Goal: Ask a question

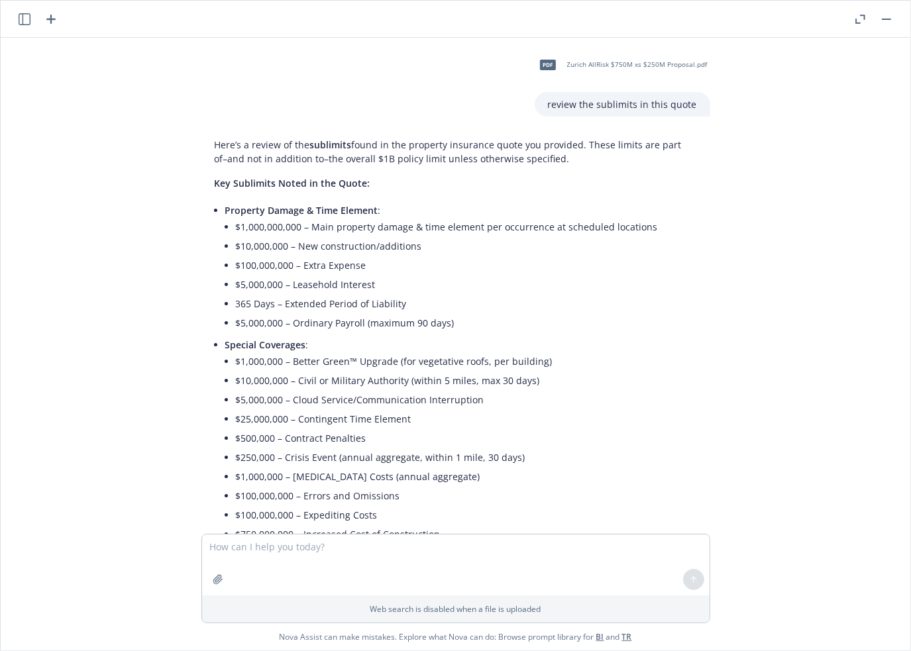
scroll to position [3879, 0]
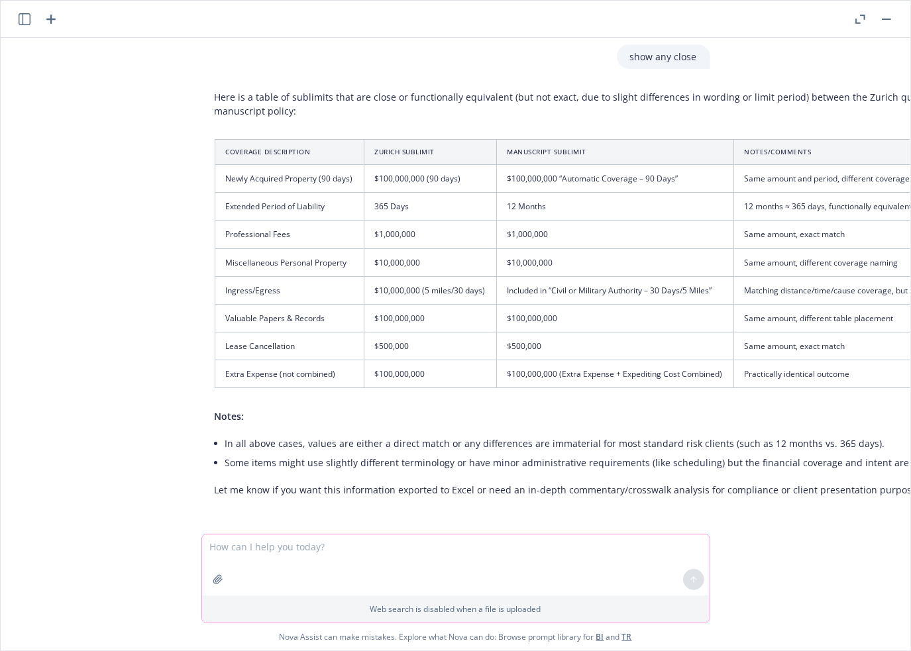
click at [342, 549] on textarea at bounding box center [455, 564] width 507 height 61
type textarea "what is restaurant turnover date?"
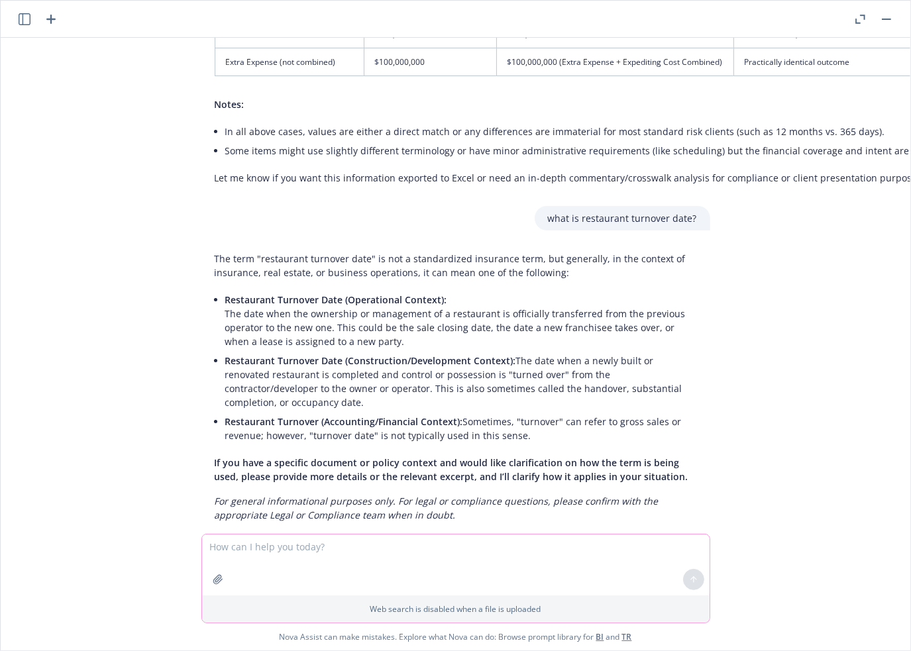
scroll to position [4202, 0]
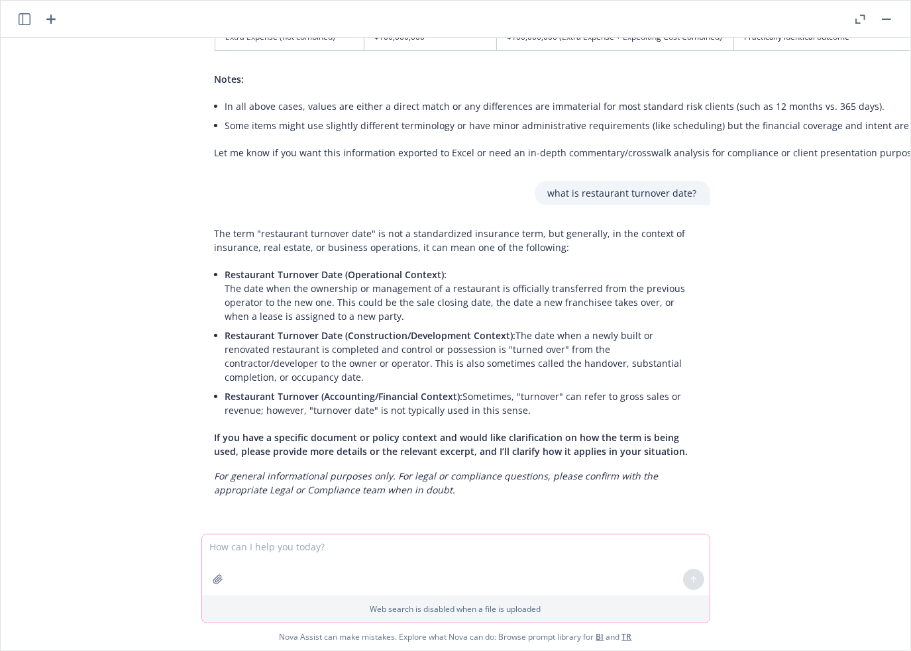
click at [226, 550] on textarea at bounding box center [455, 564] width 507 height 61
paste textarea "MISCELLANEOUS PERSONAL PROPERTY – PER LOCATION"
type textarea "MISCELLANEOUS PERSONAL PROPERTY – PER LOCATION"
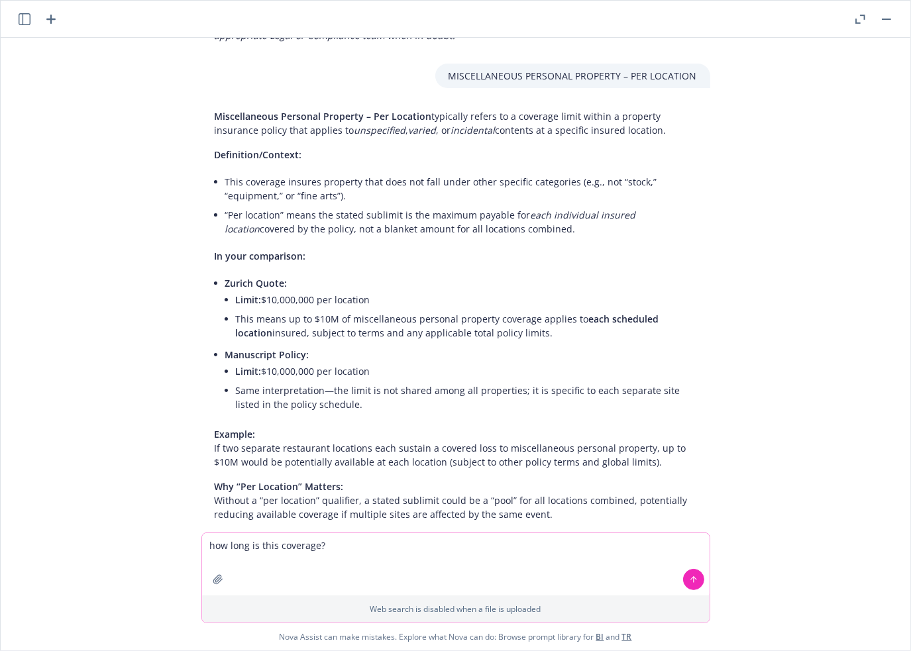
scroll to position [4720, 0]
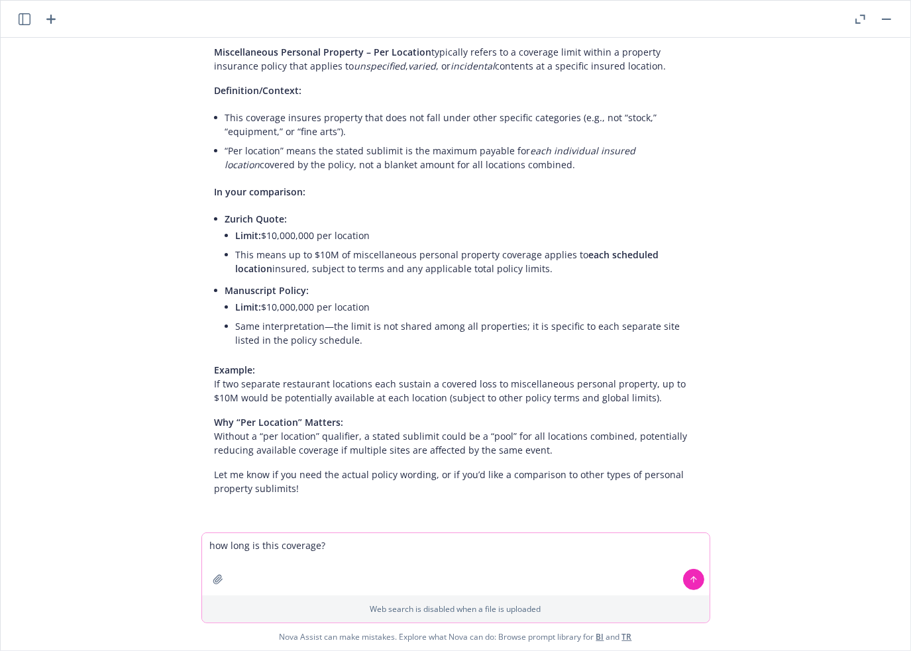
type textarea "how long is this coverage?"
click at [689, 577] on icon at bounding box center [693, 579] width 9 height 9
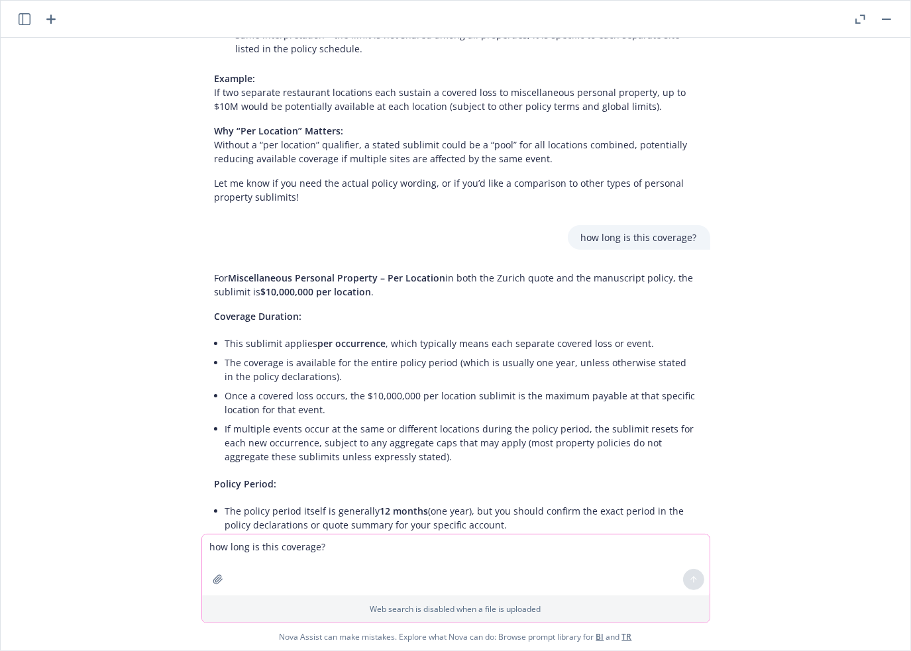
scroll to position [5156, 0]
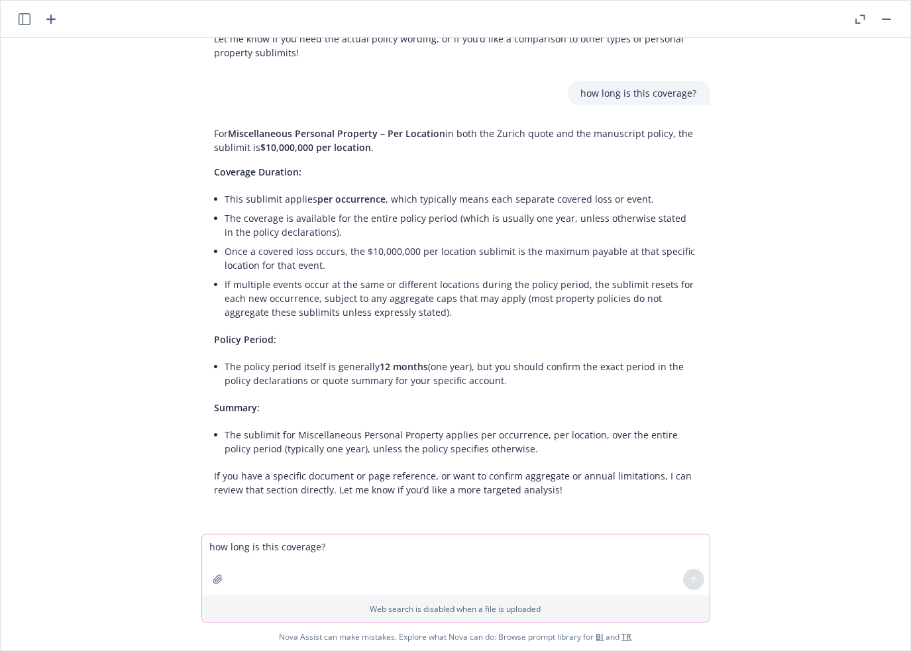
click at [289, 548] on textarea "how long is this coverage?" at bounding box center [455, 564] width 507 height 61
type textarea "is tenant improvements part of this?"
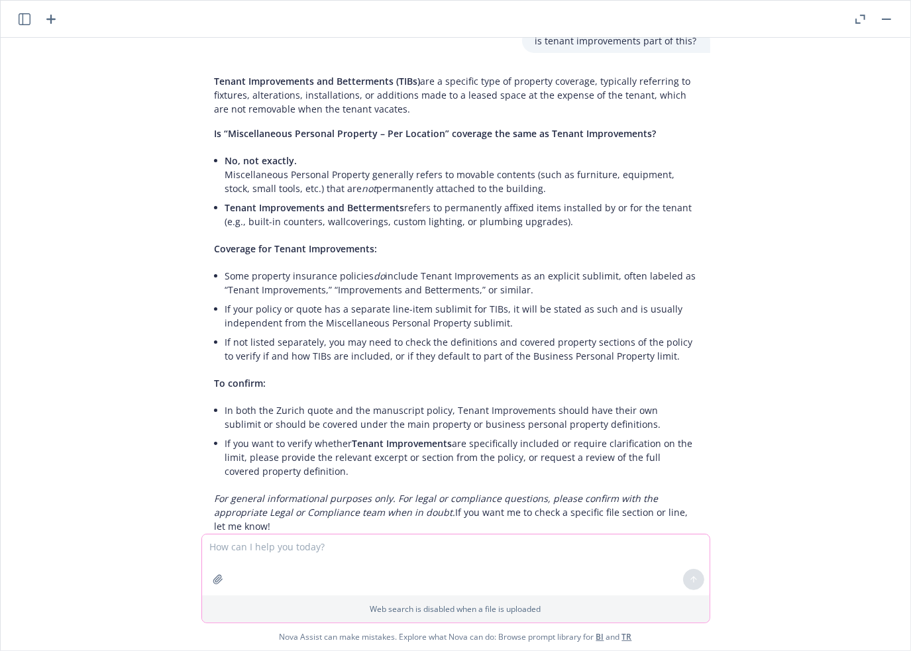
scroll to position [5682, 0]
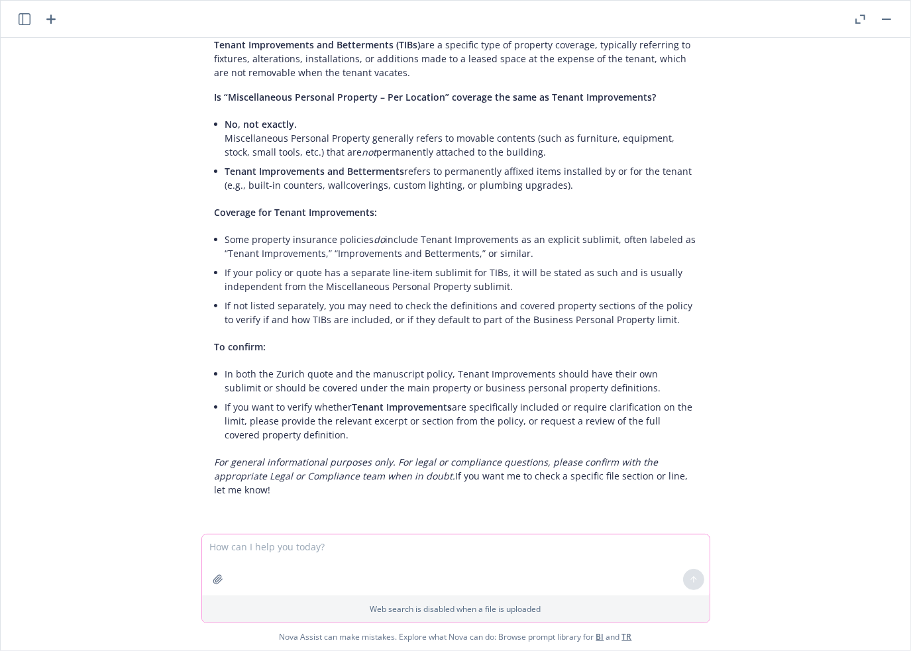
click at [232, 548] on textarea at bounding box center [455, 564] width 507 height 61
paste textarea "PROPERTY IN THE COURSE OF CONSTRUCTION AND SOFT COSTS This Policy covers projec…"
type textarea "PROPERTY IN THE COURSE OF CONSTRUCTION AND SOFT COSTS This Policy covers projec…"
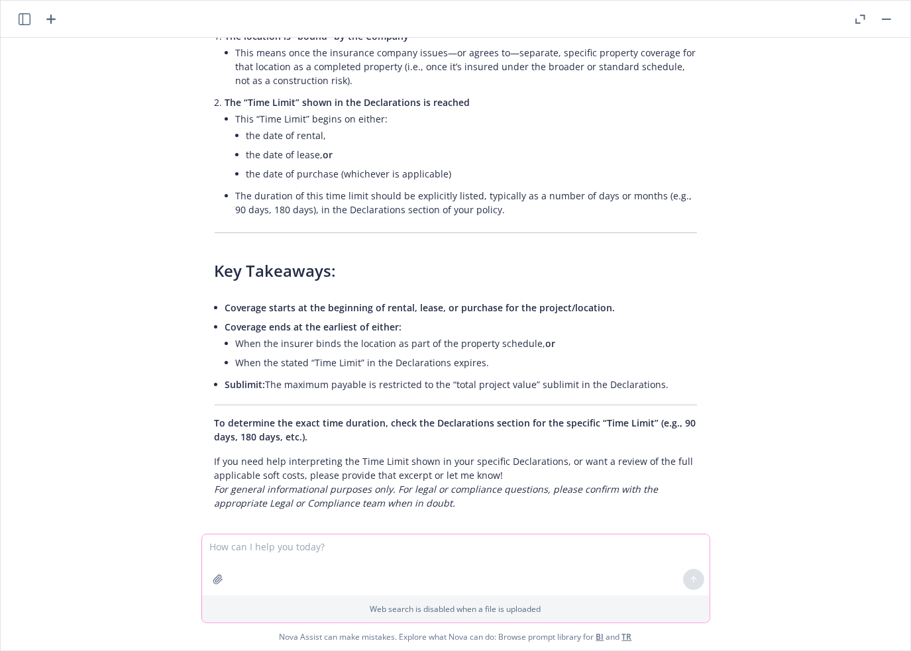
scroll to position [6743, 0]
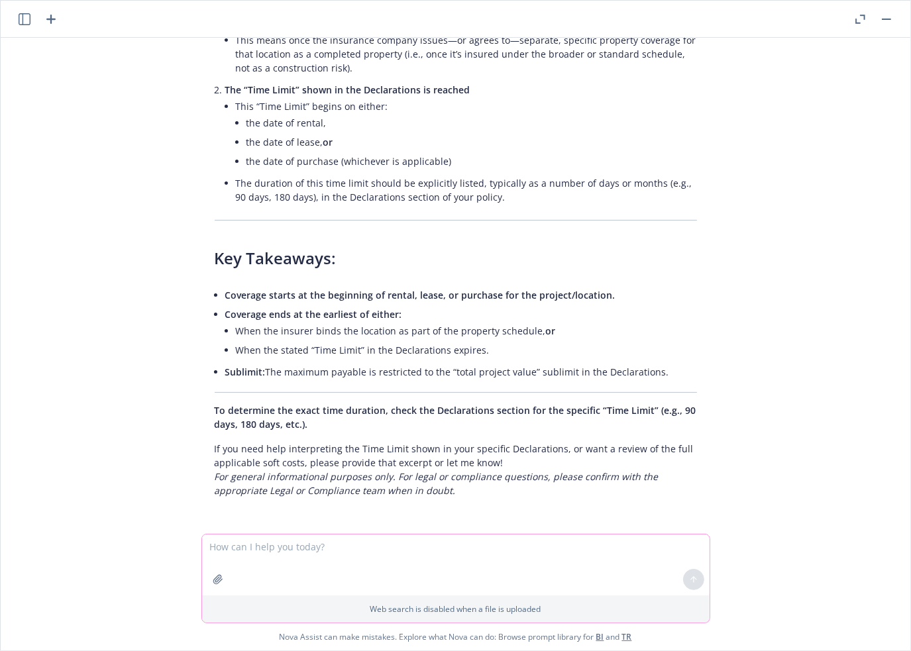
click at [288, 545] on textarea at bounding box center [455, 564] width 507 height 61
type textarea "does this cover an existing location that has a build out for a new restaurant?"
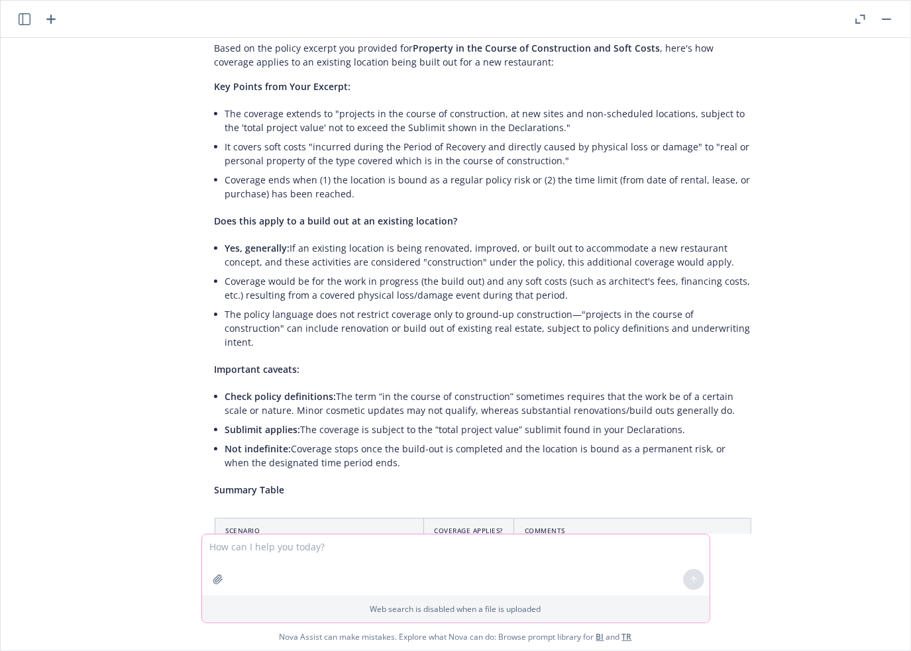
scroll to position [7267, 0]
click at [335, 545] on textarea at bounding box center [455, 564] width 507 height 61
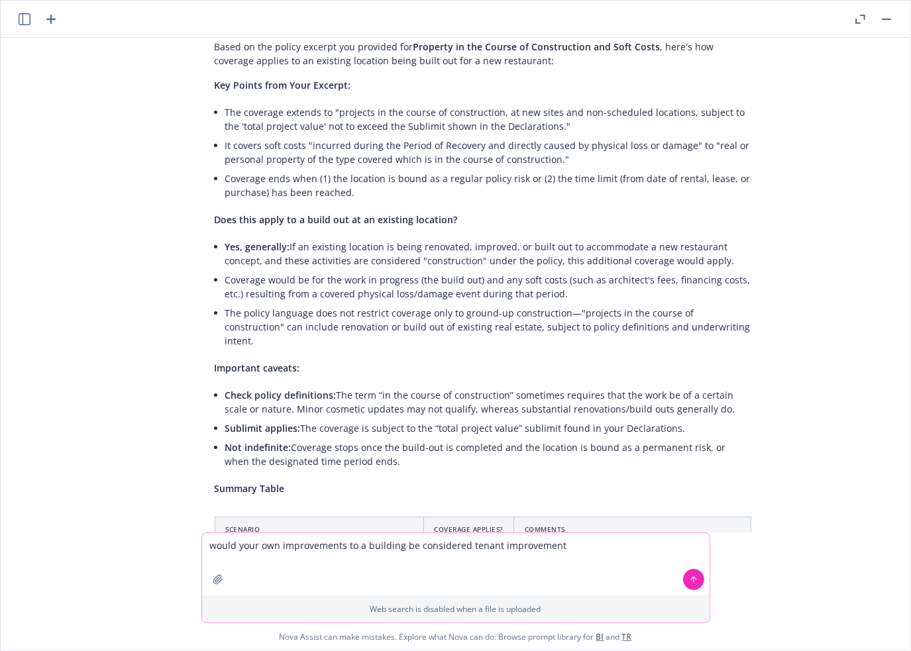
type textarea "would your own improvements to a building be considered tenant improvement?"
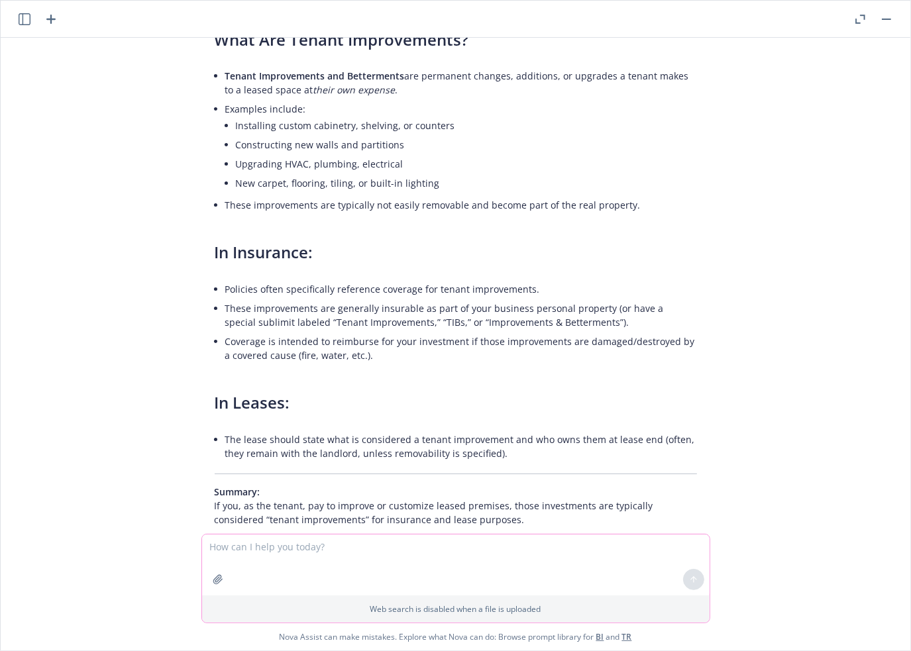
scroll to position [8217, 0]
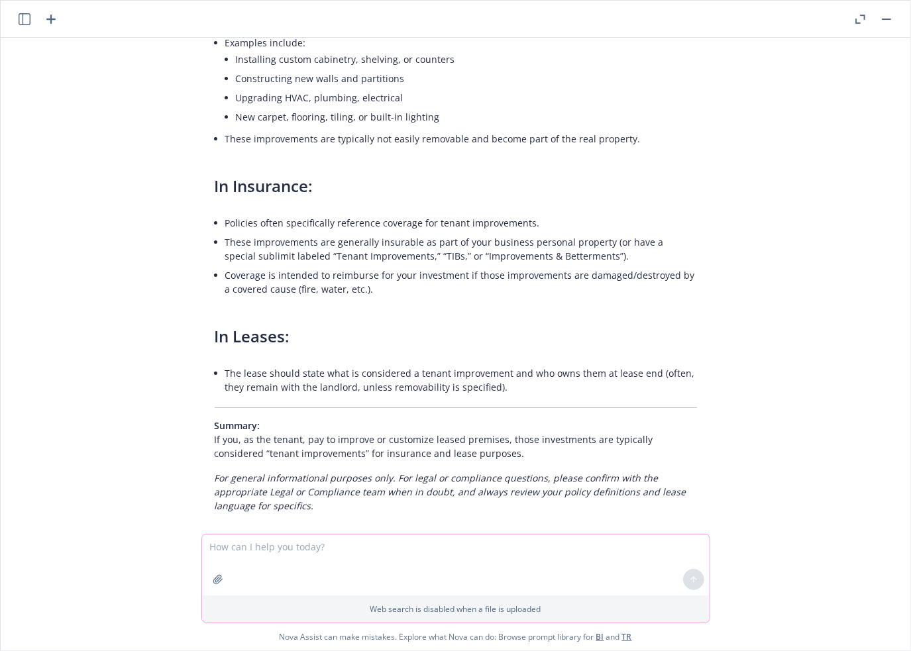
click at [321, 545] on textarea at bounding box center [455, 564] width 507 height 61
type textarea "what if the landlord makes the improvements?"
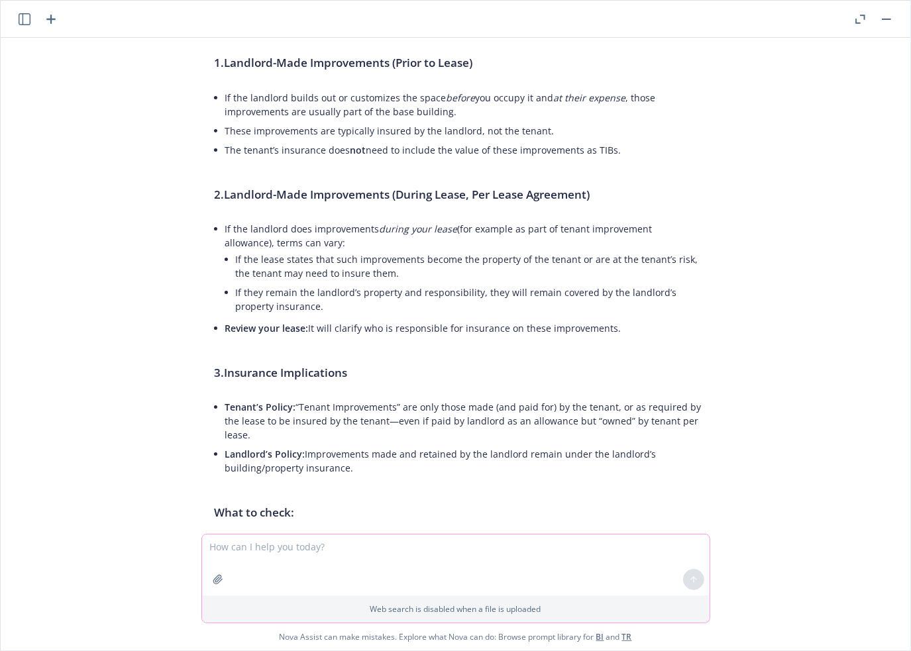
scroll to position [8832, 0]
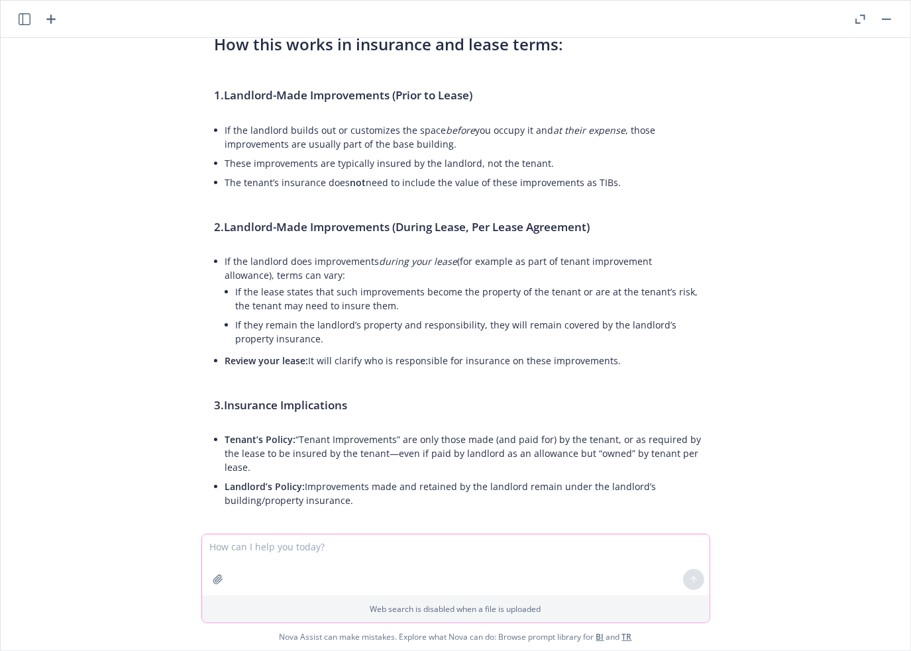
click at [305, 552] on textarea at bounding box center [455, 564] width 507 height 61
paste textarea "We separate TI form BPP but don’t they all fall under BPP, so if we have a subl…"
type textarea "We separate TI form BPP but don’t they all fall under BPP, so if we have a subl…"
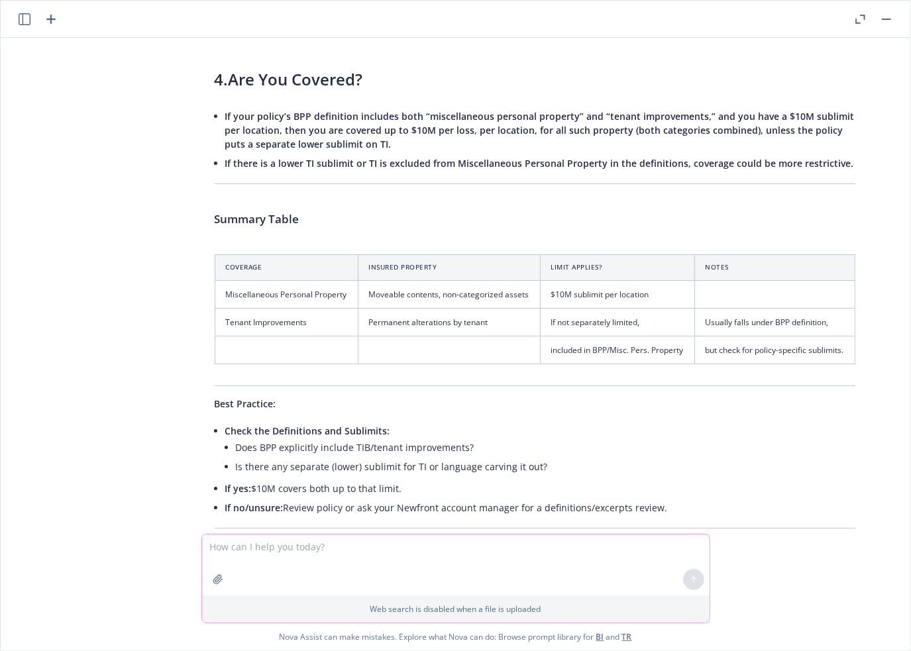
scroll to position [10286, 0]
